Goal: Task Accomplishment & Management: Complete application form

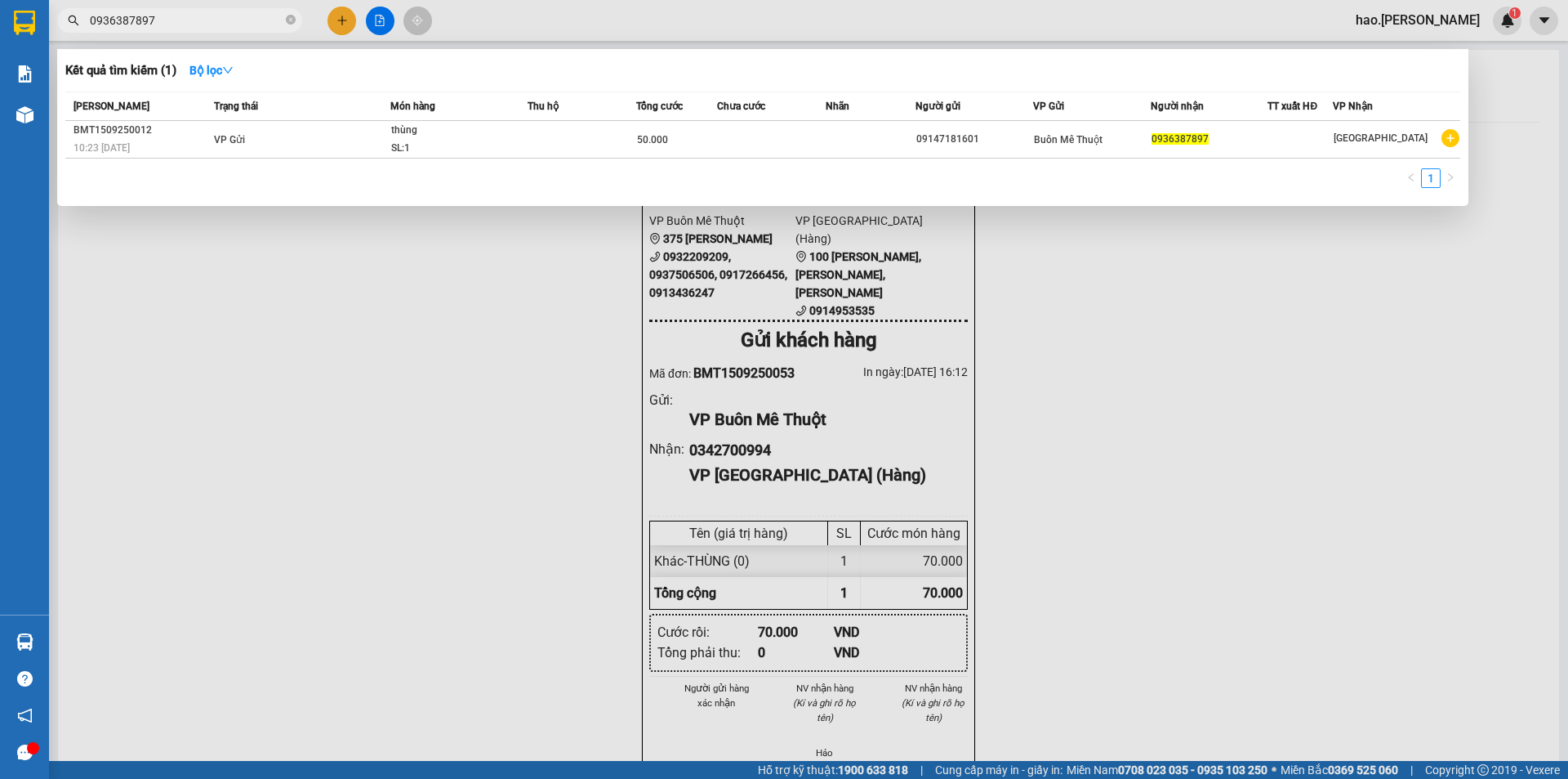
drag, startPoint x: 488, startPoint y: 328, endPoint x: 436, endPoint y: 10, distance: 322.2
click at [488, 325] on div at bounding box center [784, 389] width 1568 height 779
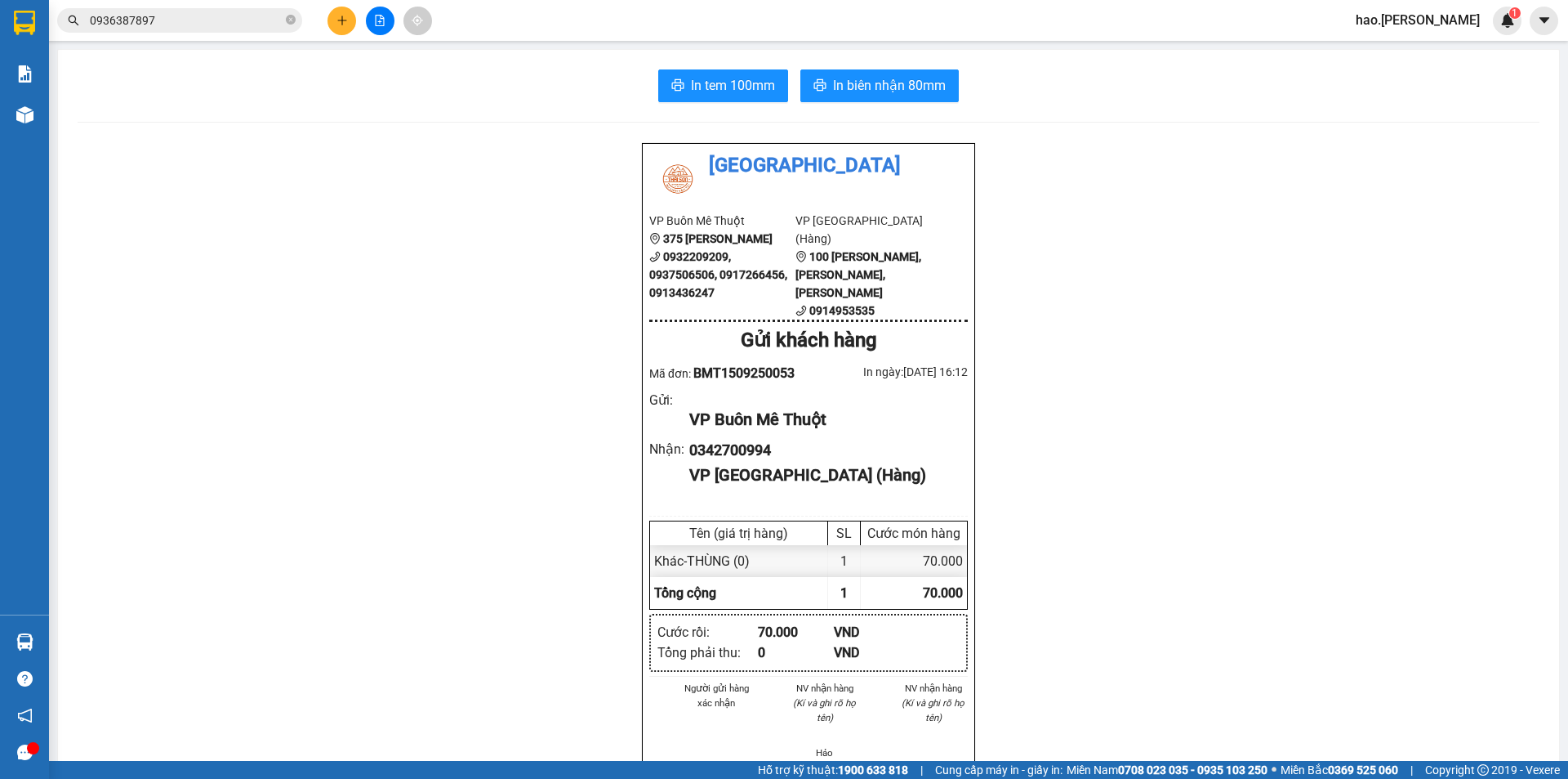
click at [33, 113] on div at bounding box center [25, 114] width 29 height 29
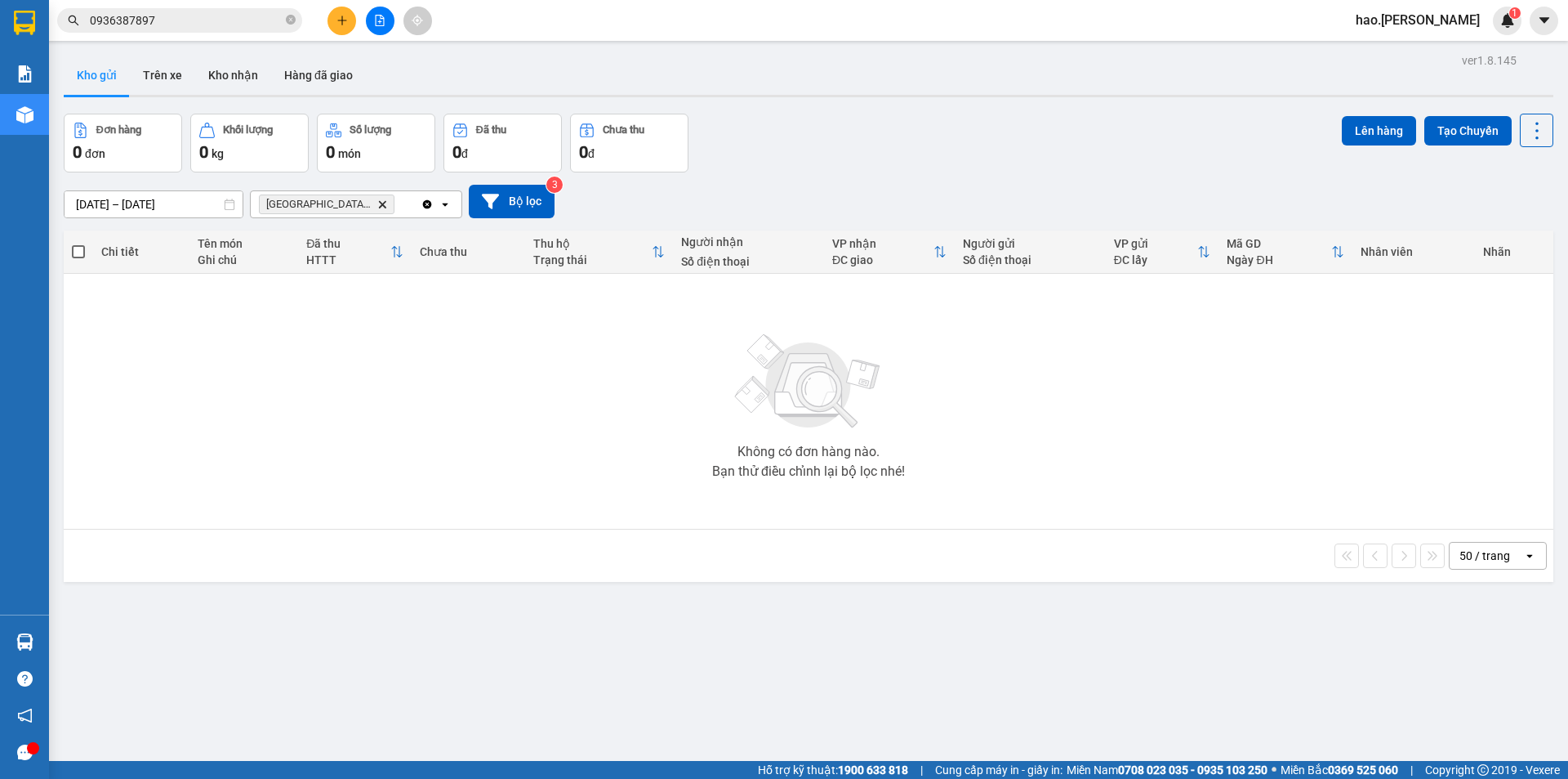
click at [351, 210] on span "[GEOGRAPHIC_DATA] (Hàng) Delete" at bounding box center [326, 204] width 136 height 20
click at [353, 209] on span "[GEOGRAPHIC_DATA] (Hàng) Delete" at bounding box center [326, 204] width 136 height 20
click at [377, 204] on icon "Delete" at bounding box center [382, 204] width 10 height 10
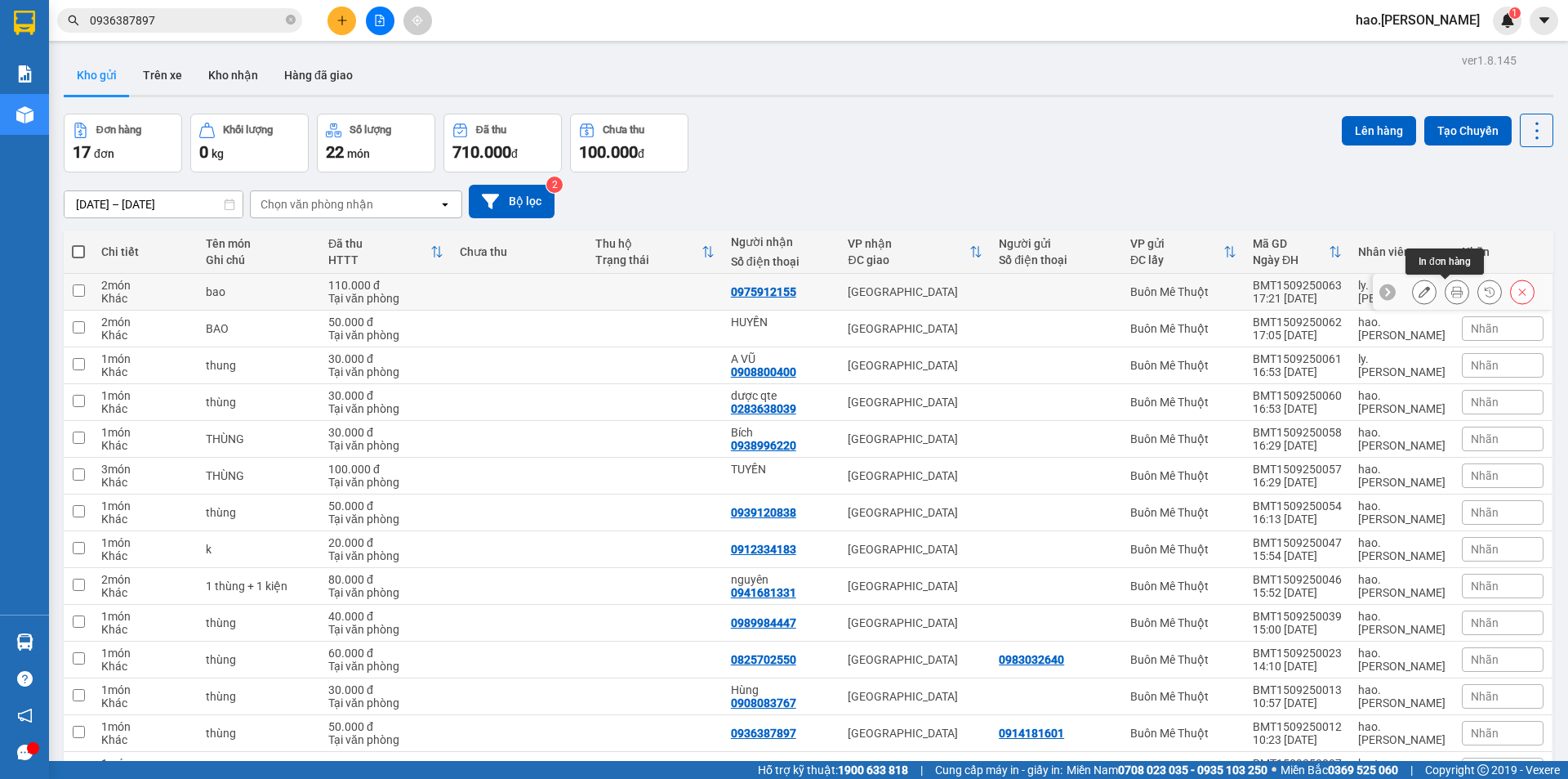
click at [1451, 293] on icon at bounding box center [1457, 292] width 12 height 12
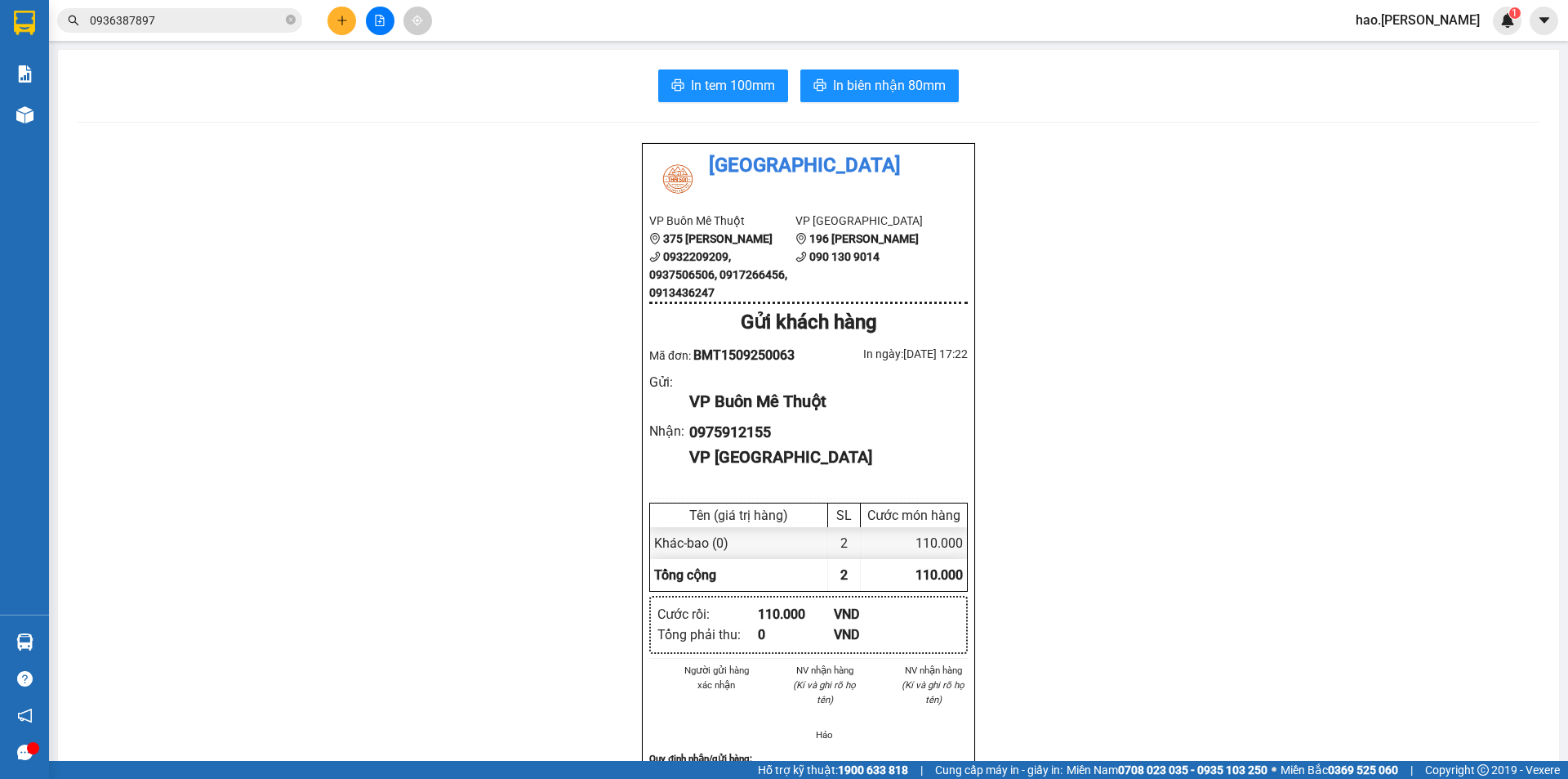
click at [786, 86] on div "In tem 100mm In biên nhận 80mm" at bounding box center [808, 85] width 1462 height 33
click at [844, 99] on button "In biên nhận 80mm" at bounding box center [880, 85] width 159 height 33
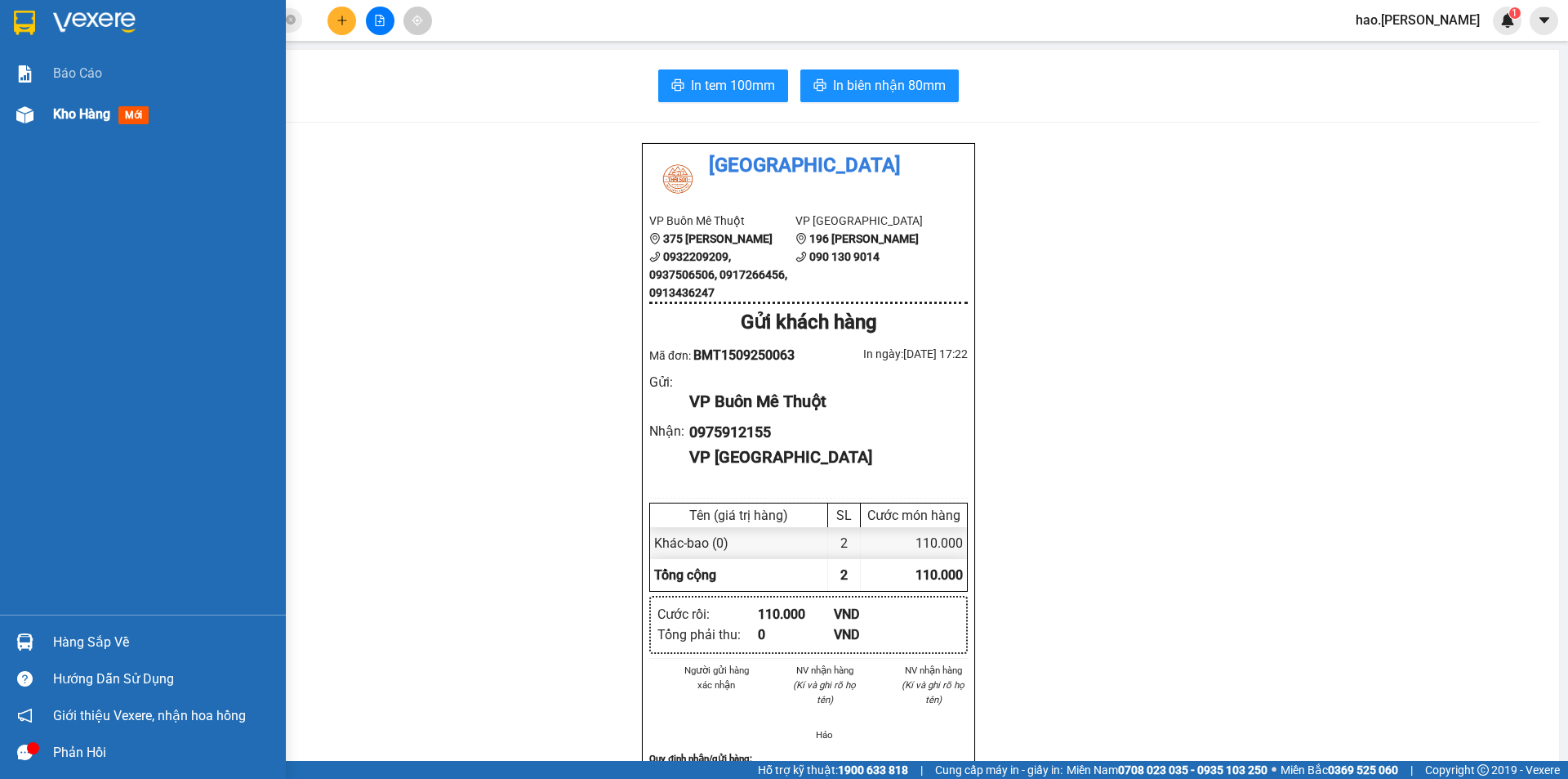
click at [45, 113] on div "Kho hàng mới" at bounding box center [143, 114] width 286 height 41
drag, startPoint x: 45, startPoint y: 113, endPoint x: 173, endPoint y: 169, distance: 139.7
click at [45, 113] on div "Kho hàng mới" at bounding box center [143, 114] width 286 height 41
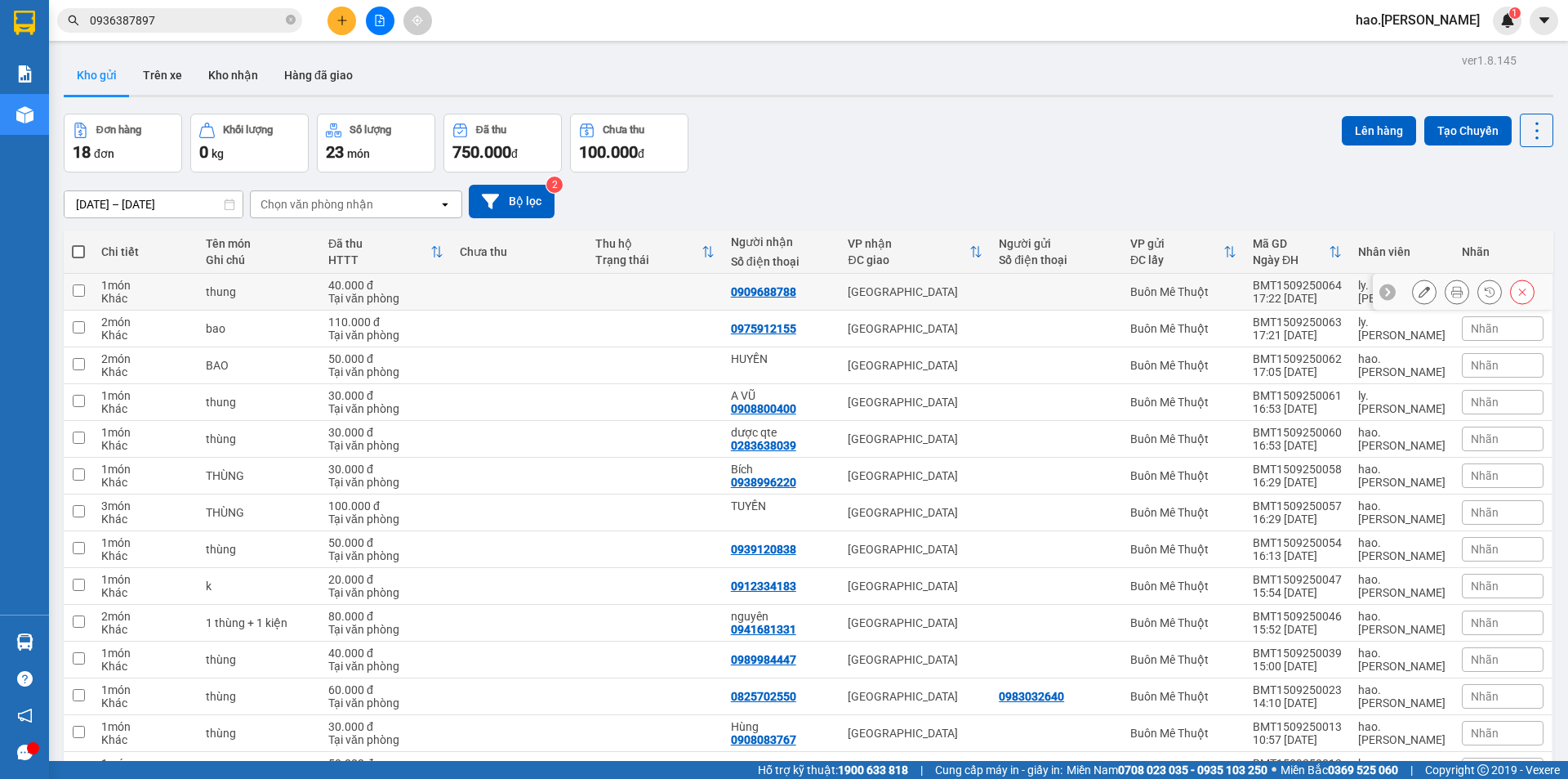
click at [1451, 289] on icon at bounding box center [1457, 292] width 12 height 12
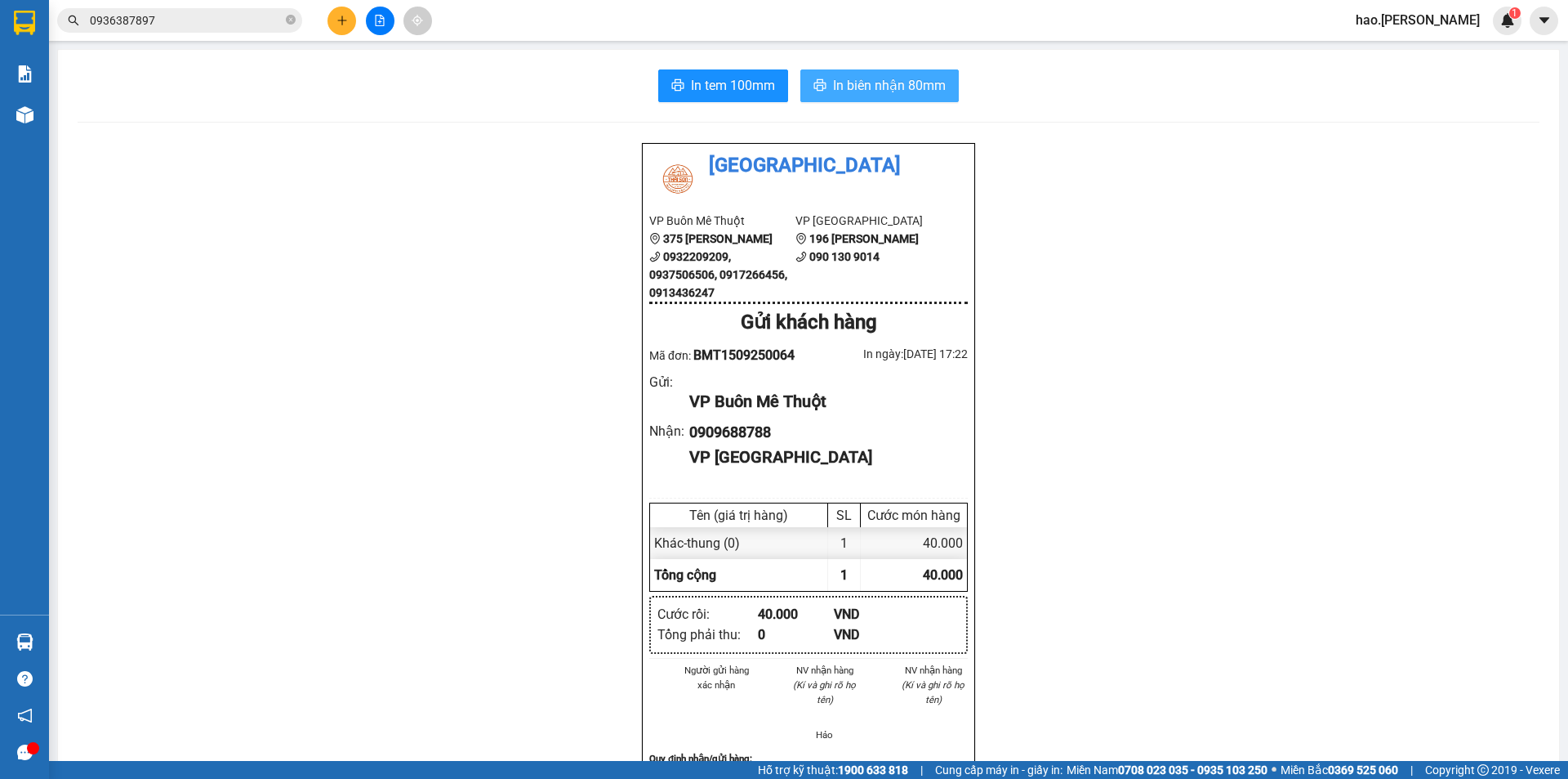
click at [914, 76] on button "In biên nhận 80mm" at bounding box center [880, 85] width 159 height 33
click at [341, 26] on button at bounding box center [341, 21] width 29 height 29
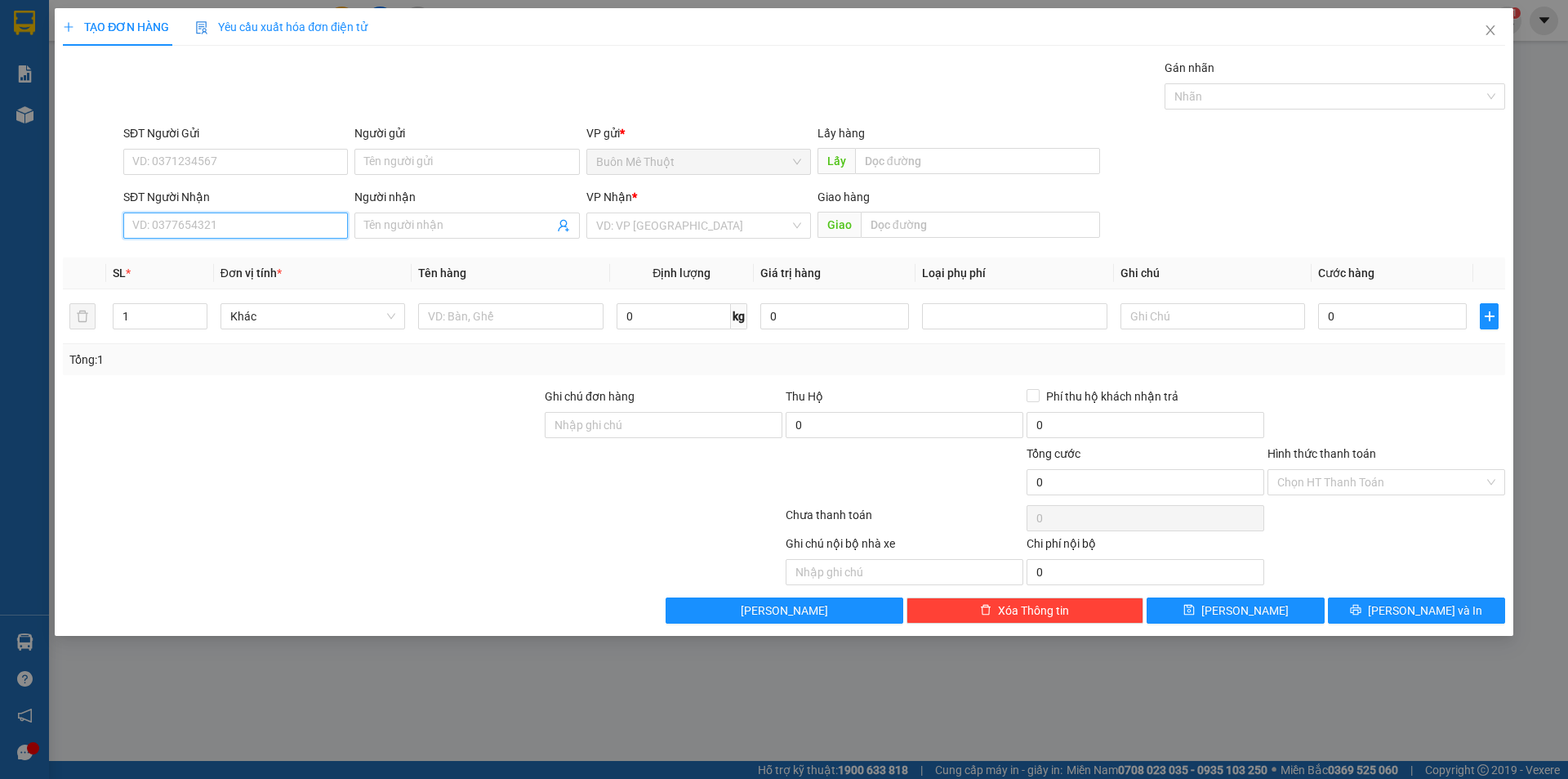
click at [243, 229] on input "SĐT Người Nhận" at bounding box center [235, 225] width 224 height 26
click at [216, 249] on div "0908584254 - thảo" at bounding box center [235, 258] width 205 height 18
type input "0908584254"
type input "thảo"
type input "30.000"
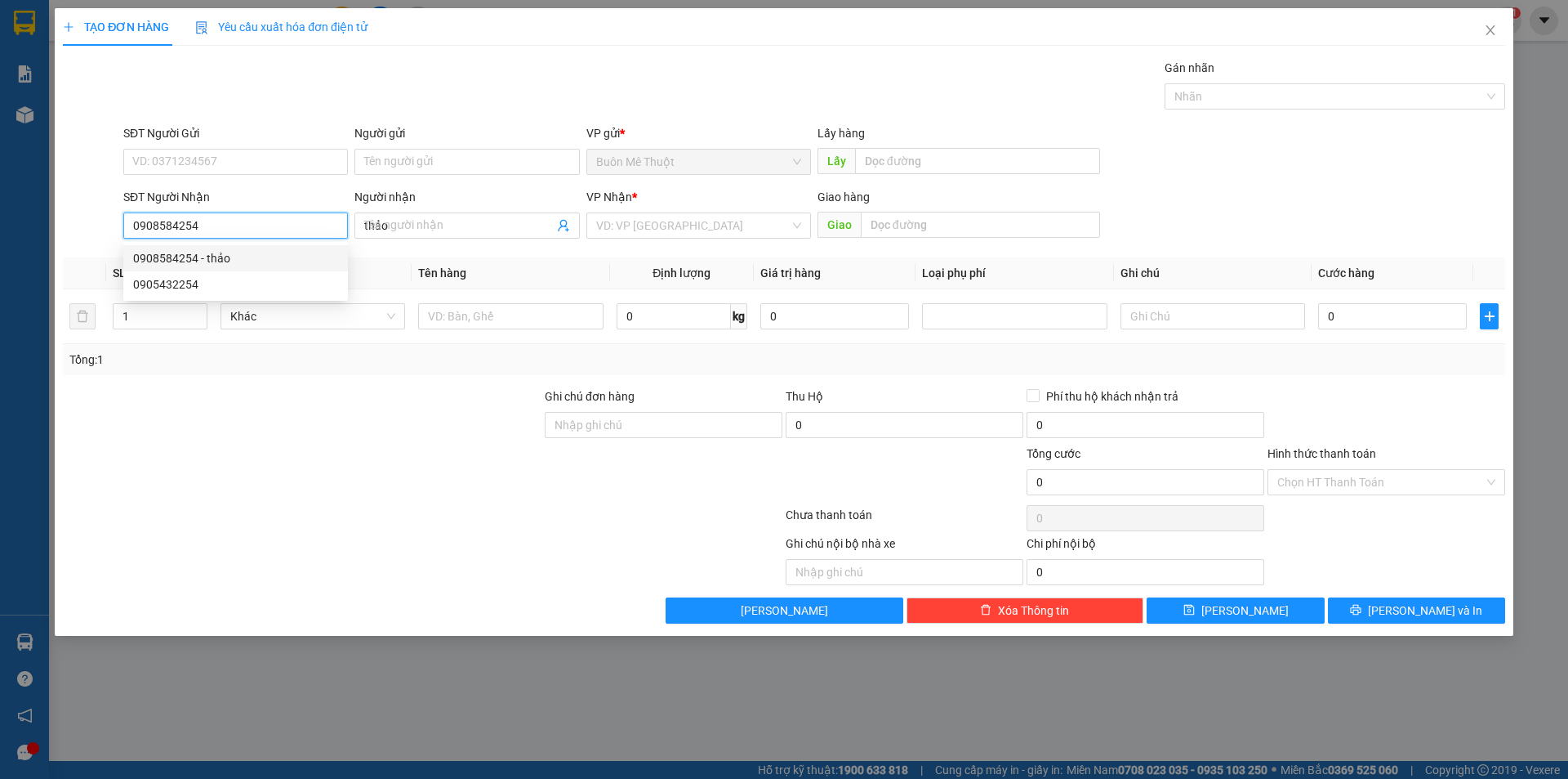
type input "30.000"
type input "0908584254"
click at [1364, 465] on div "Hình thức thanh toán" at bounding box center [1387, 456] width 238 height 25
click at [1362, 475] on input "Hình thức thanh toán" at bounding box center [1381, 481] width 206 height 25
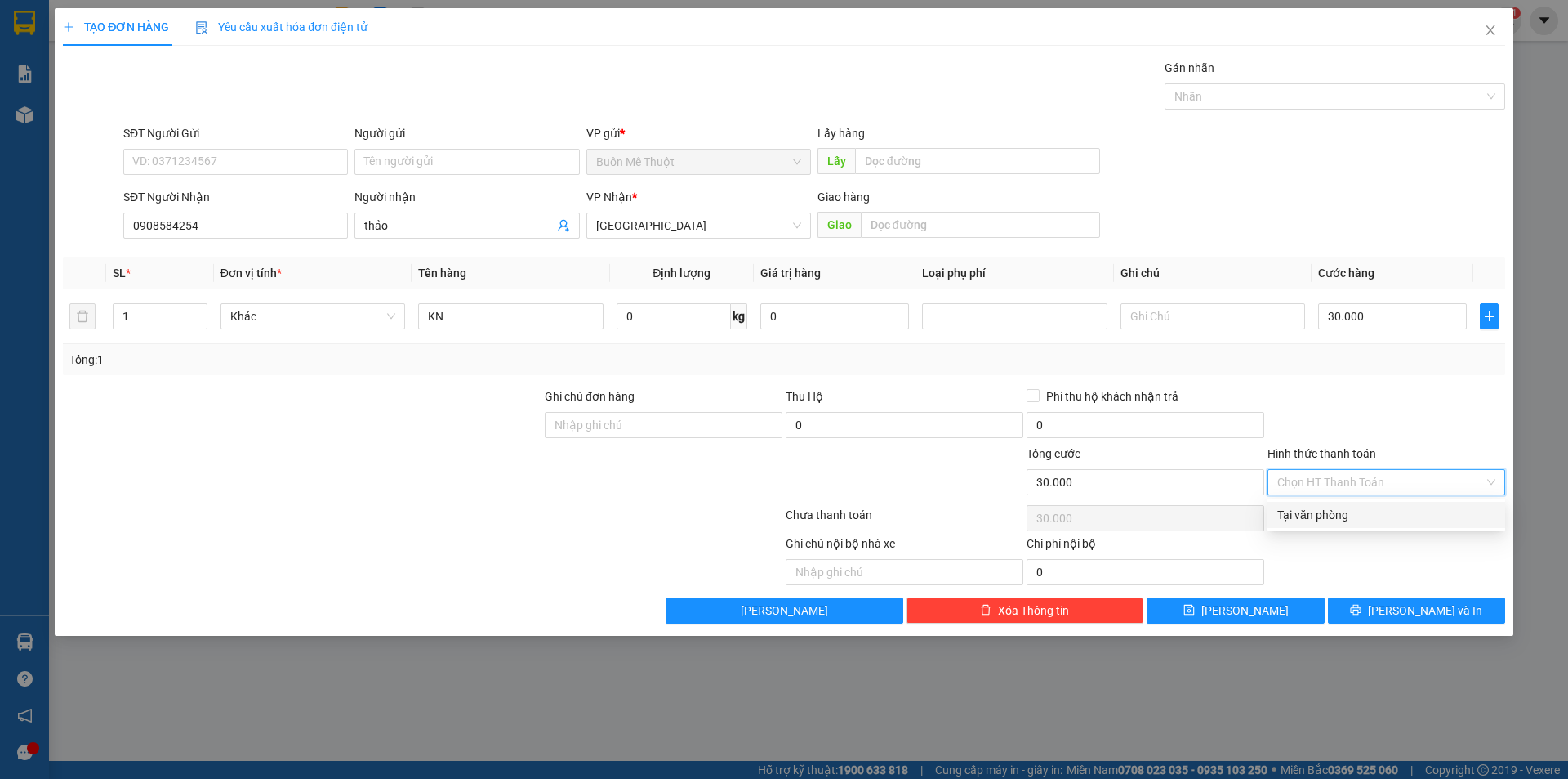
click at [1355, 526] on div "Tại văn phòng" at bounding box center [1387, 514] width 238 height 26
type input "0"
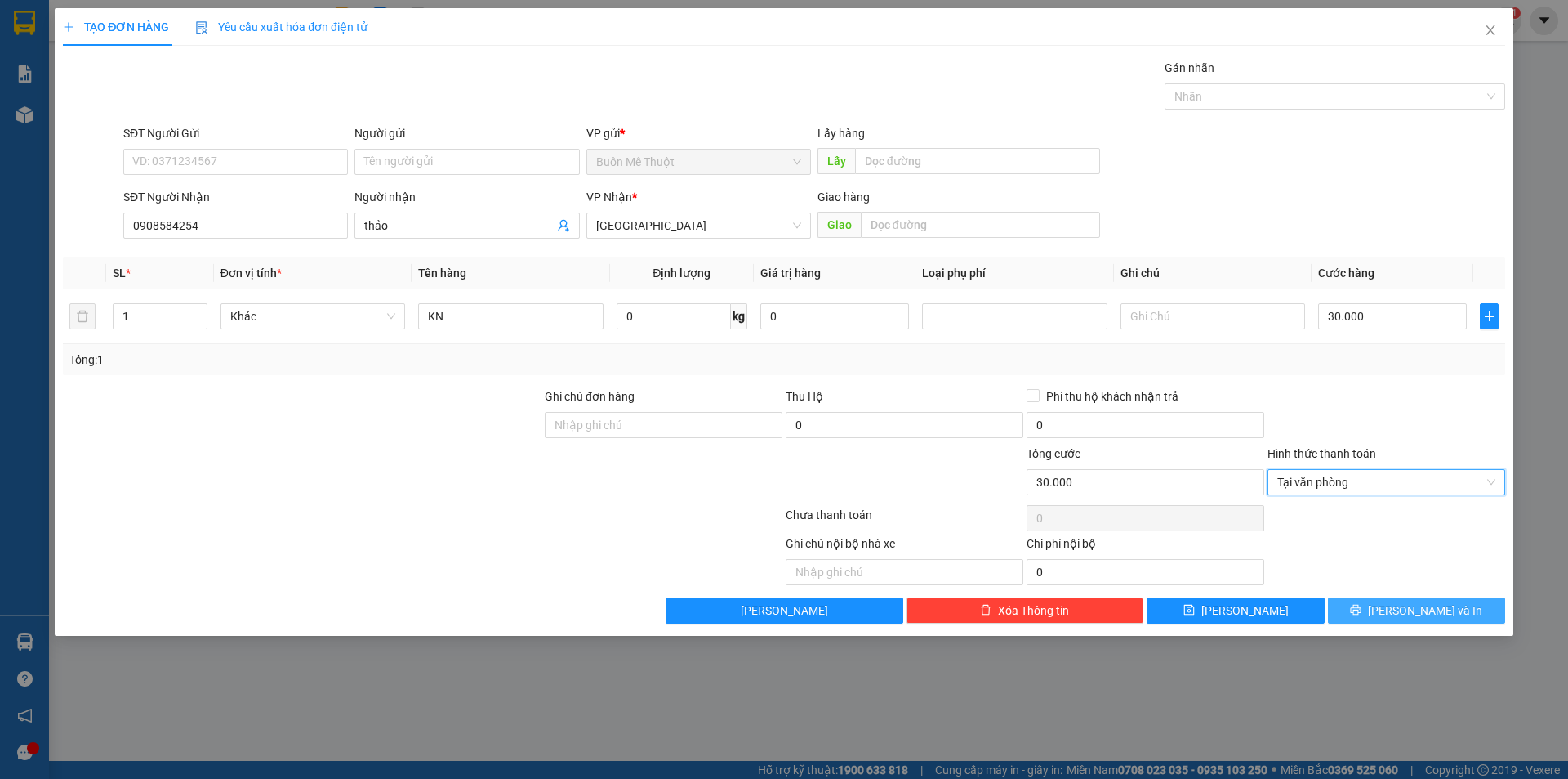
click at [1368, 611] on button "[PERSON_NAME] và In" at bounding box center [1416, 610] width 178 height 26
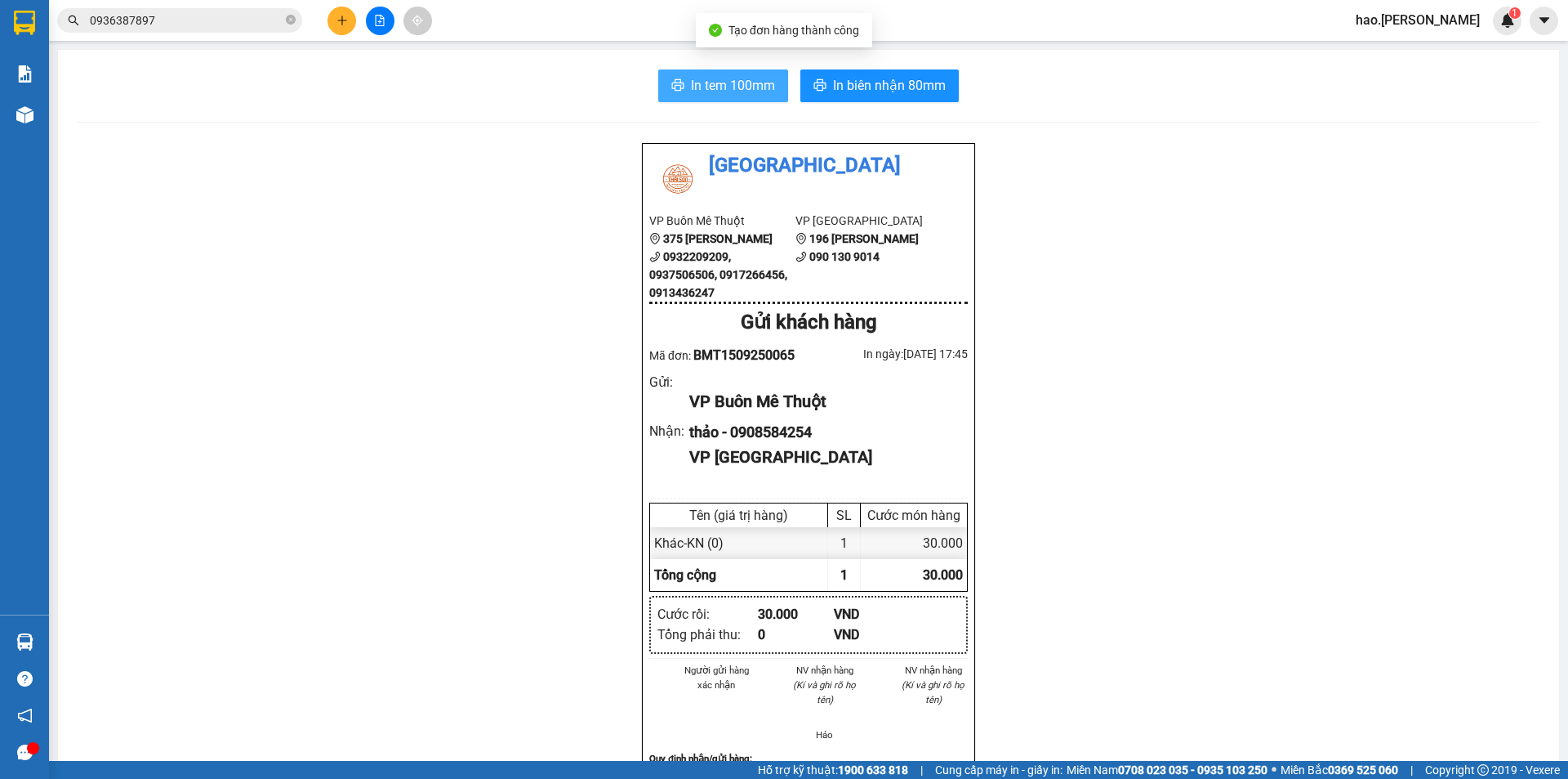
drag, startPoint x: 711, startPoint y: 75, endPoint x: 880, endPoint y: 78, distance: 169.0
click at [712, 75] on span "In tem 100mm" at bounding box center [732, 85] width 84 height 21
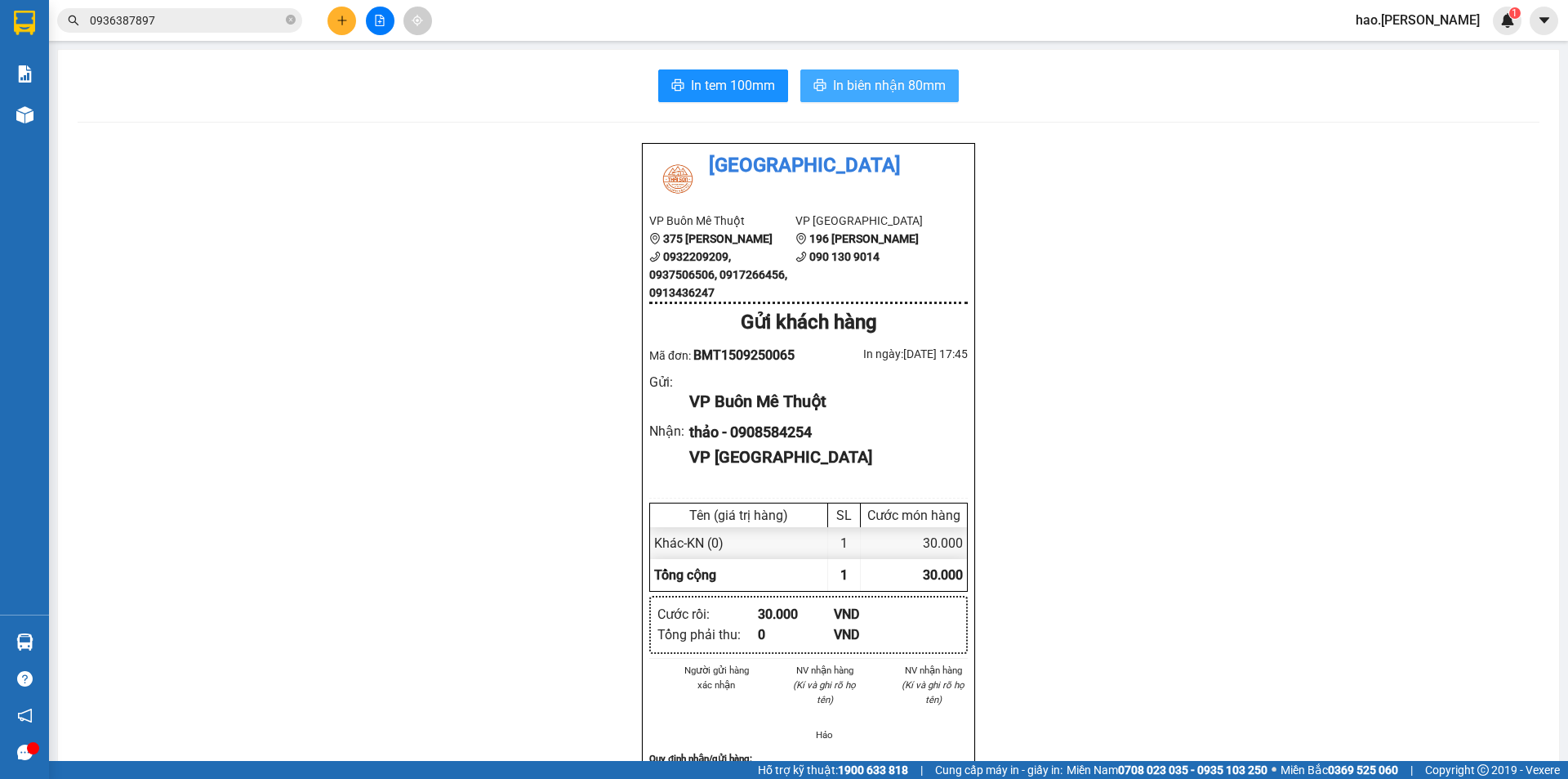
click at [886, 79] on span "In biên nhận 80mm" at bounding box center [890, 85] width 113 height 21
click at [386, 20] on button at bounding box center [380, 21] width 29 height 29
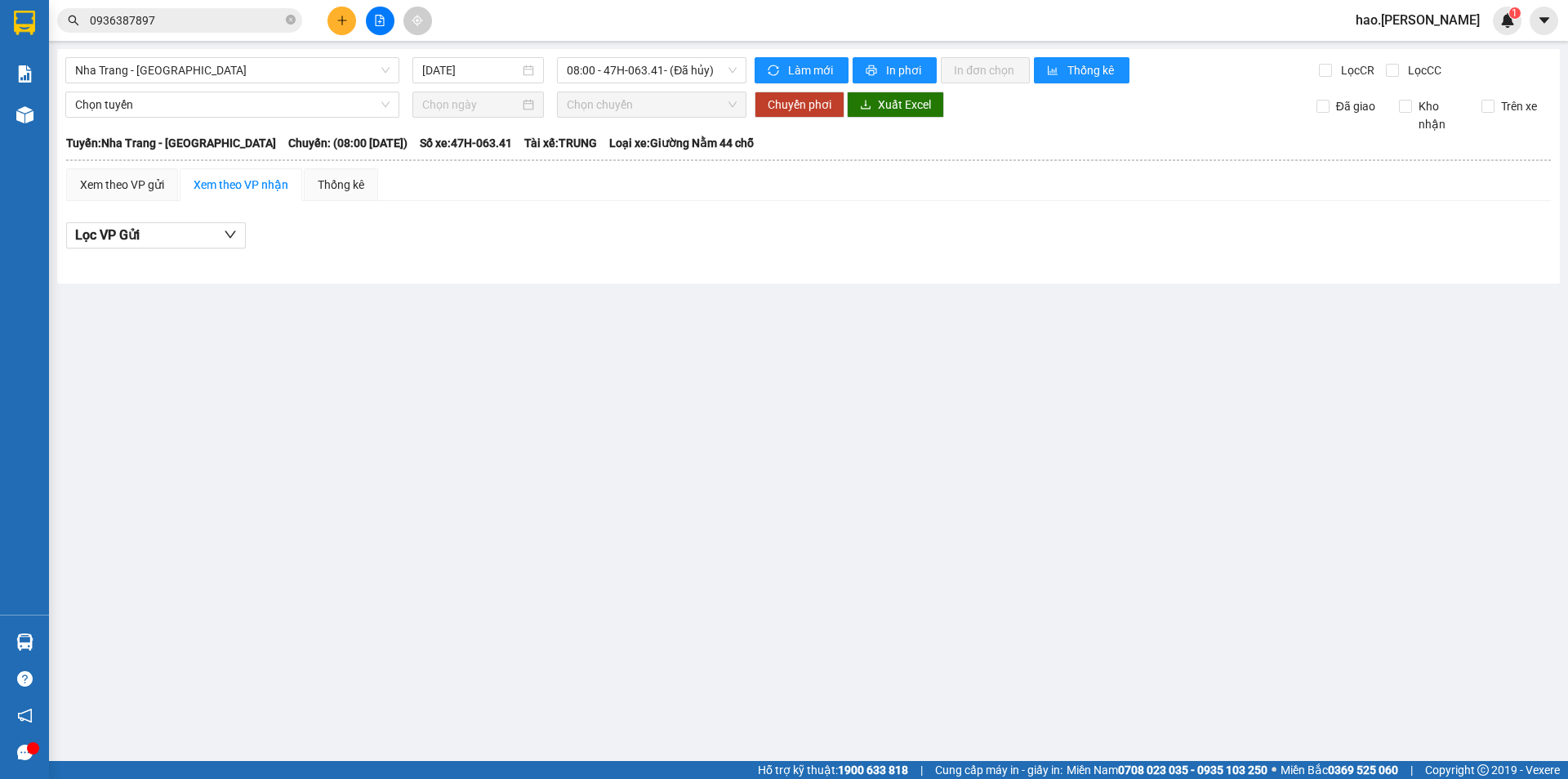
click at [353, 7] on div at bounding box center [379, 21] width 122 height 29
click at [355, 18] on button at bounding box center [341, 21] width 29 height 29
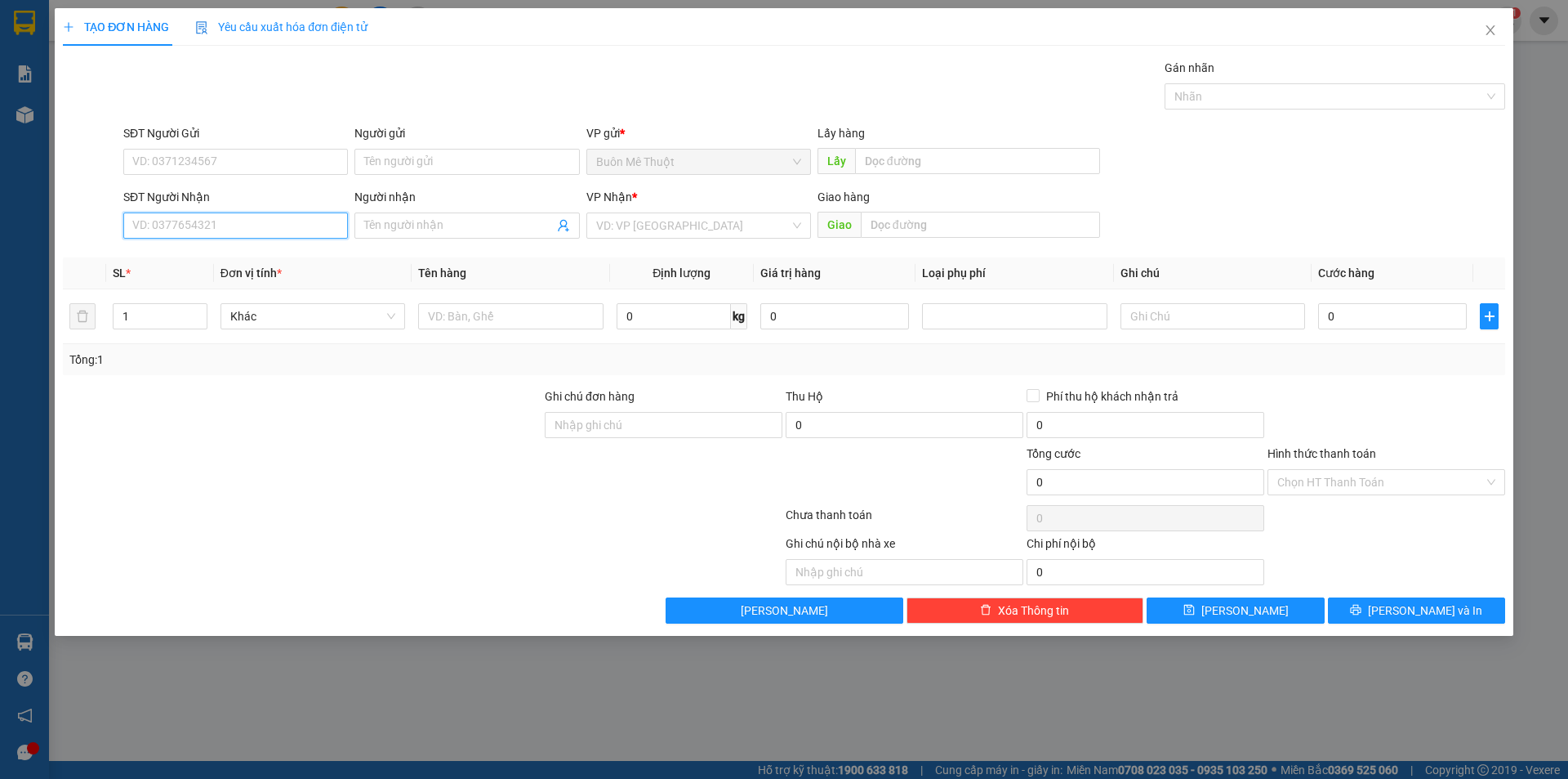
click at [294, 227] on input "SĐT Người Nhận" at bounding box center [235, 225] width 224 height 26
click at [229, 258] on div "0915204849" at bounding box center [235, 258] width 205 height 18
type input "0915204849"
type input "50.000"
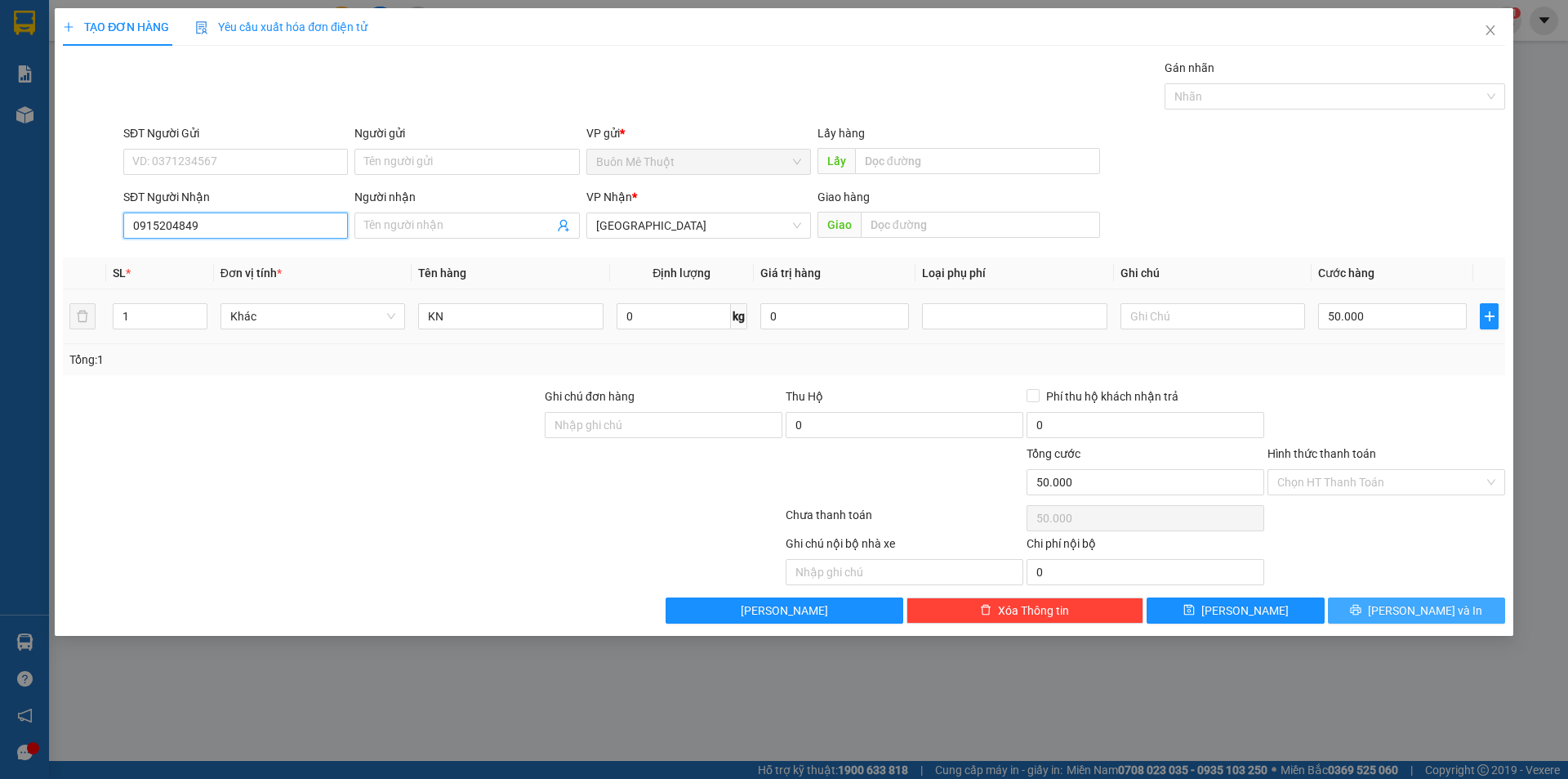
type input "0915204849"
click at [1371, 610] on button "[PERSON_NAME] và In" at bounding box center [1416, 610] width 178 height 26
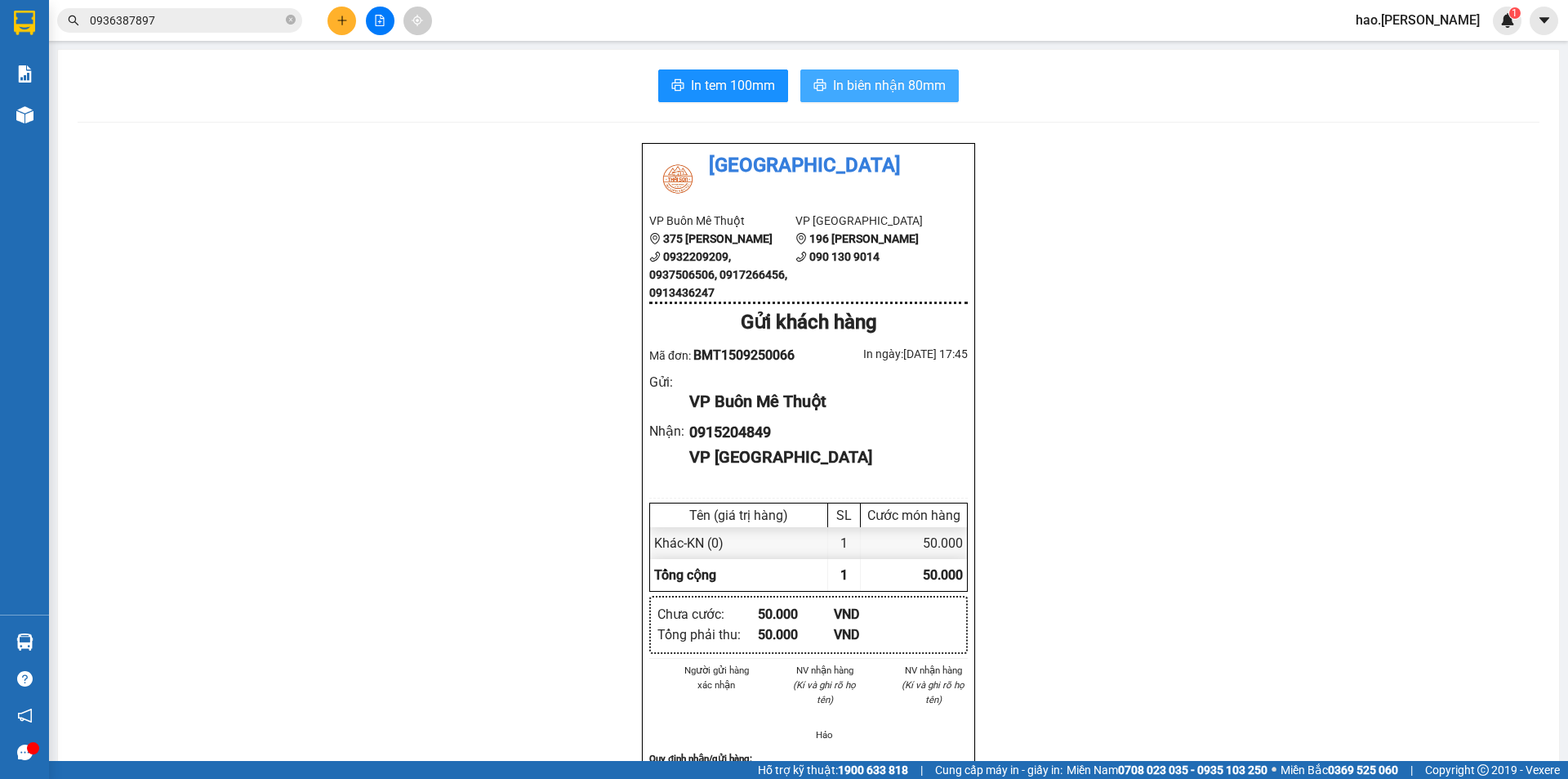
click at [857, 81] on span "In biên nhận 80mm" at bounding box center [890, 85] width 113 height 21
